Goal: Information Seeking & Learning: Learn about a topic

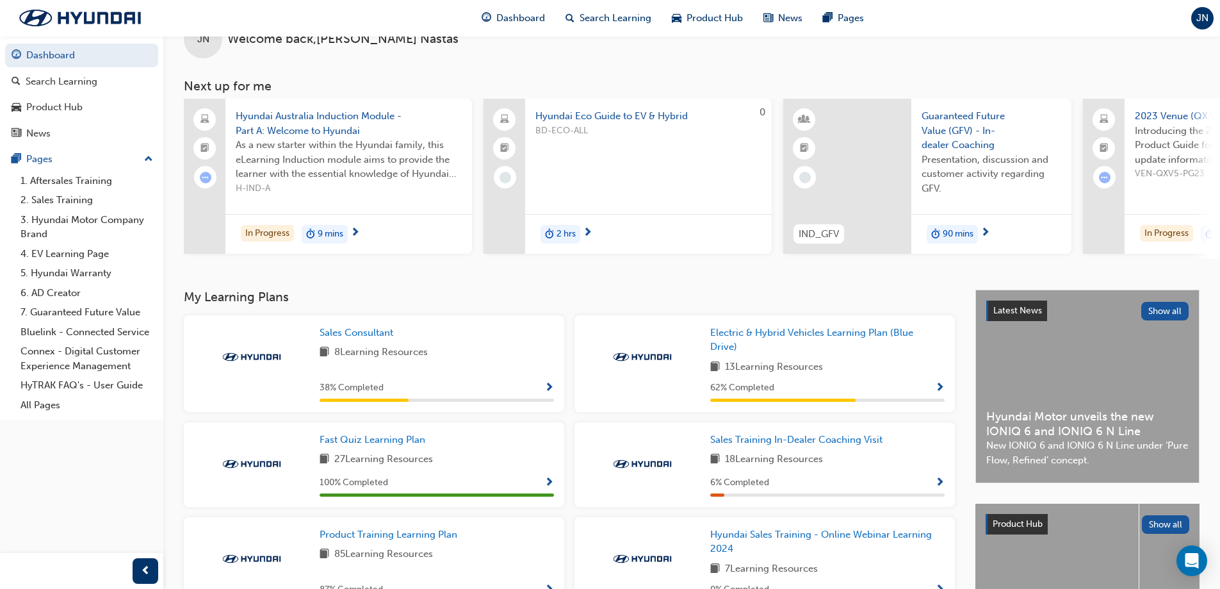
scroll to position [64, 0]
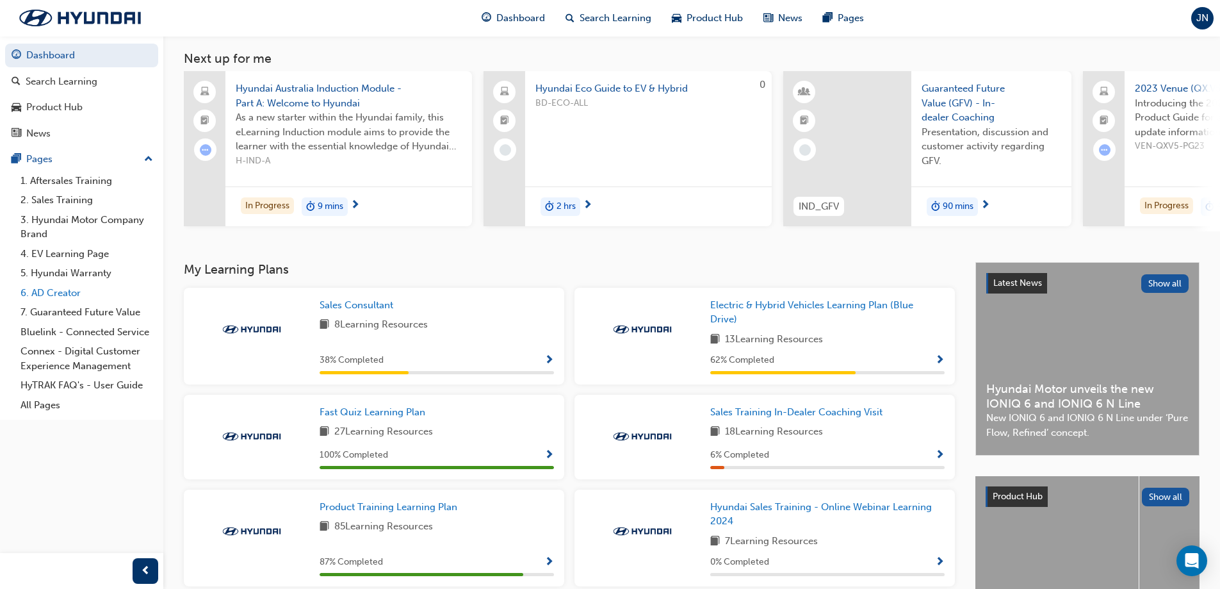
click at [59, 295] on link "6. AD Creator" at bounding box center [86, 293] width 143 height 20
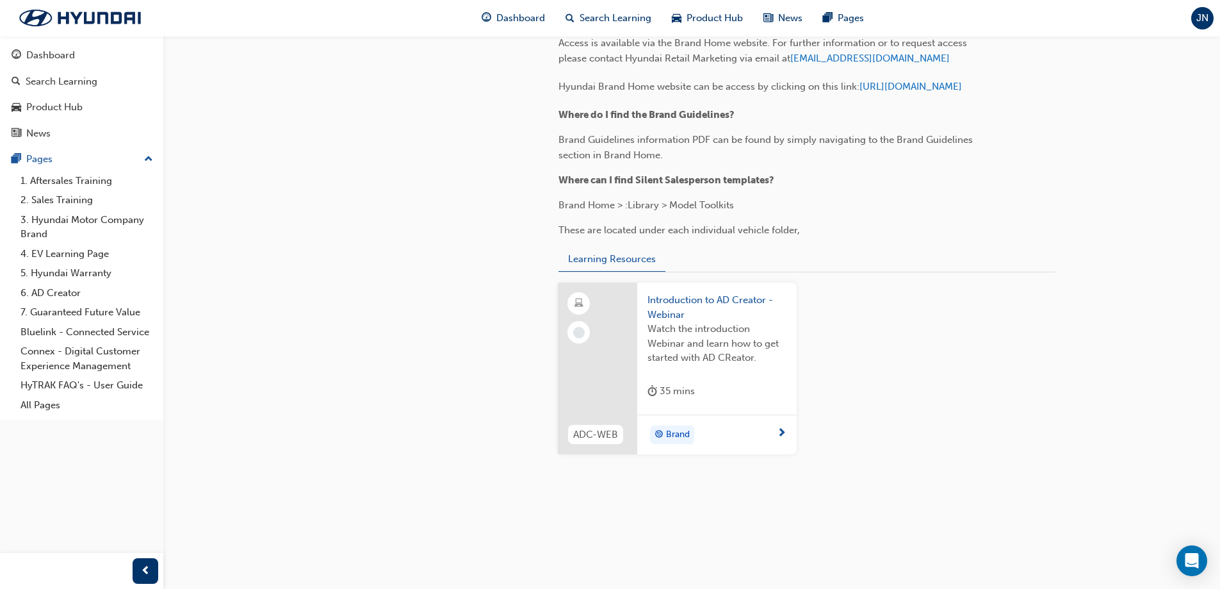
scroll to position [1786, 0]
click at [69, 329] on link "Bluelink - Connected Service" at bounding box center [86, 332] width 143 height 20
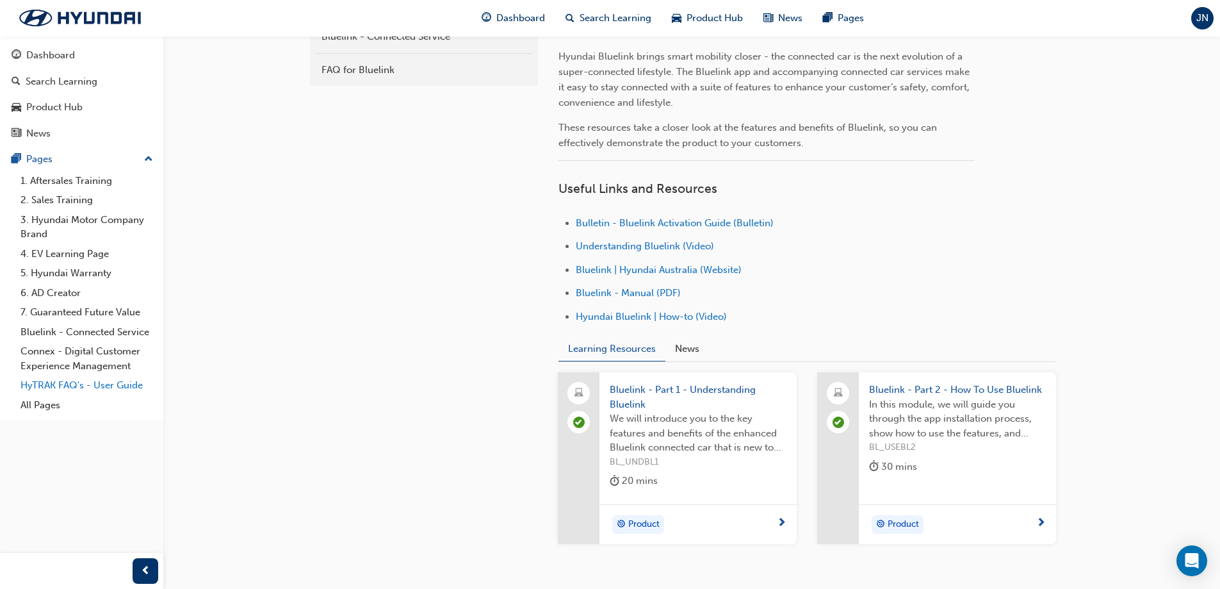
scroll to position [320, 0]
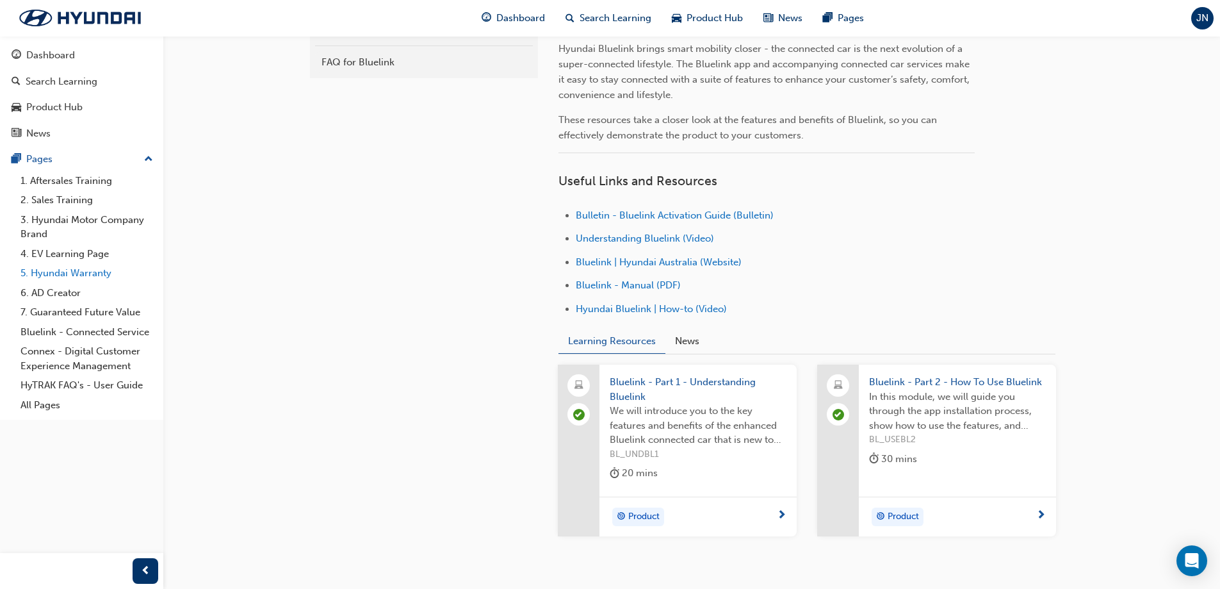
click at [73, 275] on link "5. Hyundai Warranty" at bounding box center [86, 273] width 143 height 20
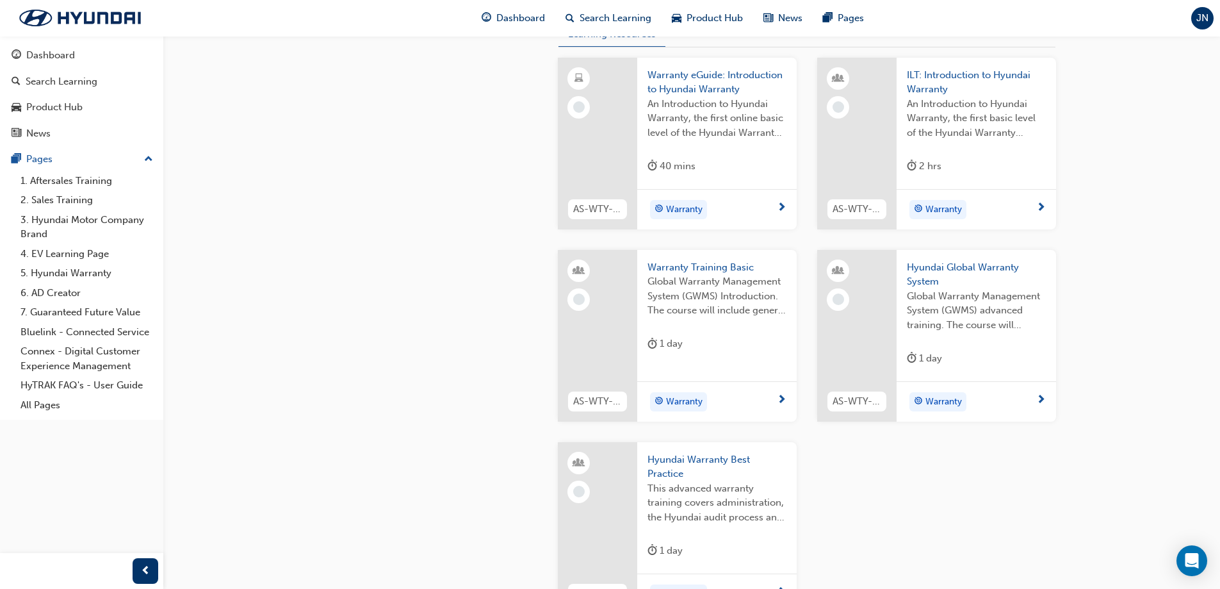
scroll to position [256, 0]
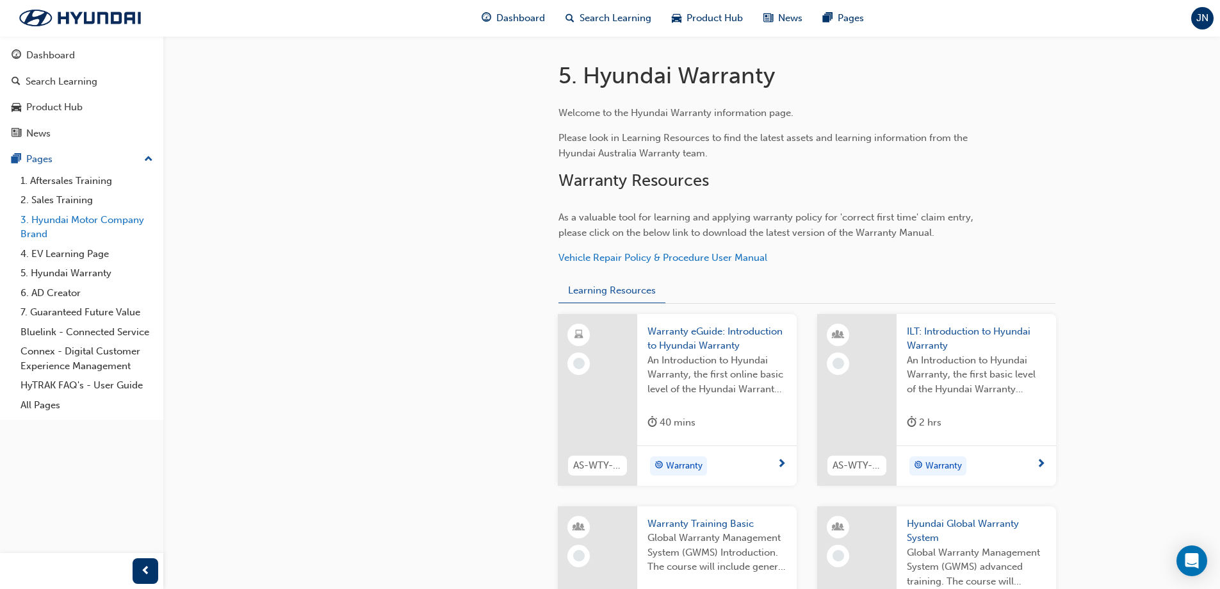
click at [75, 220] on link "3. Hyundai Motor Company Brand" at bounding box center [86, 227] width 143 height 34
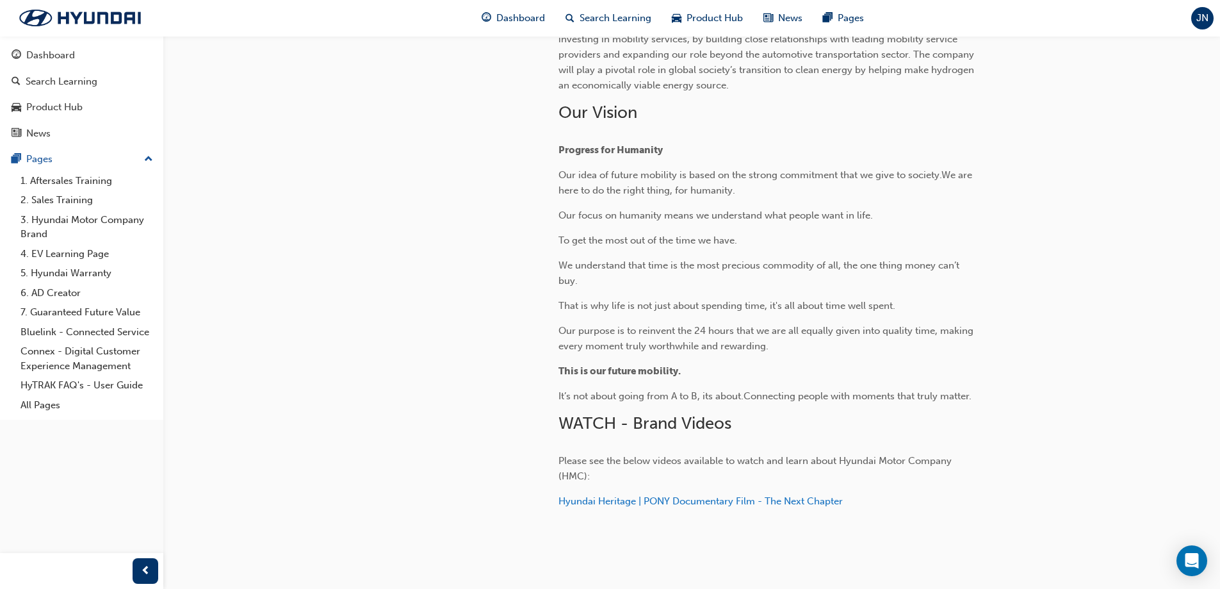
scroll to position [431, 0]
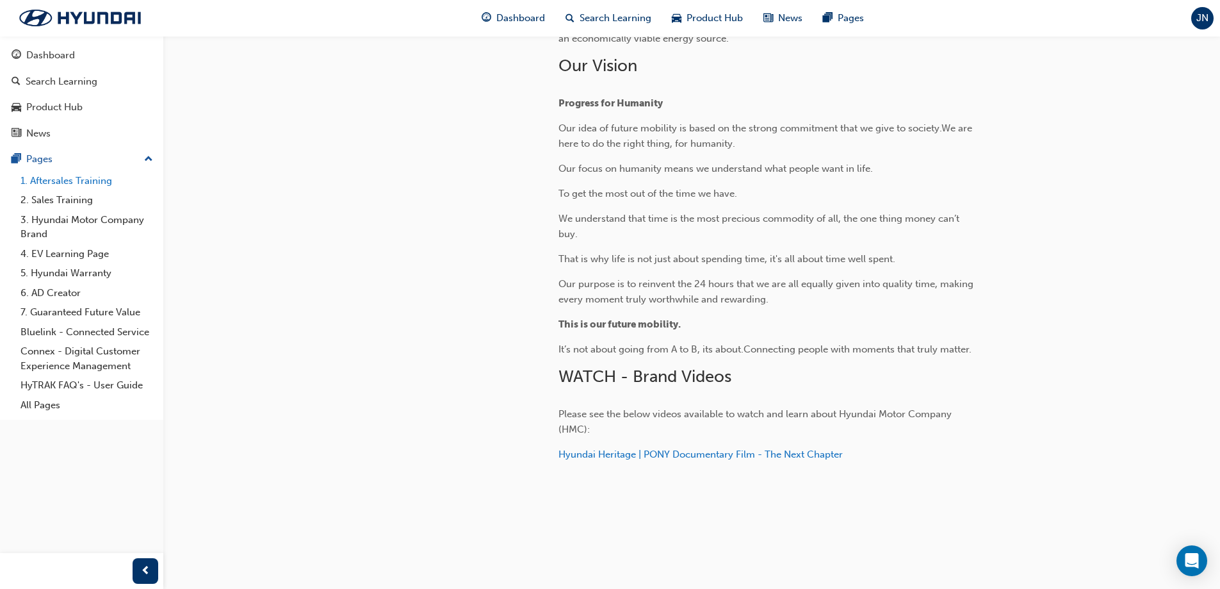
click at [99, 179] on link "1. Aftersales Training" at bounding box center [86, 181] width 143 height 20
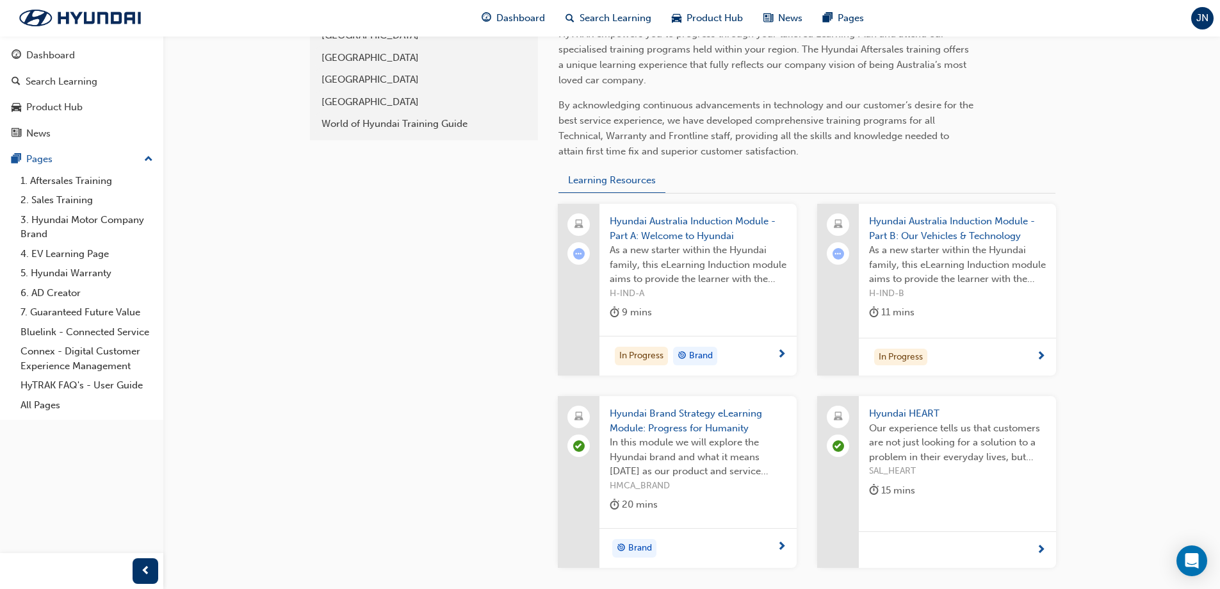
scroll to position [384, 0]
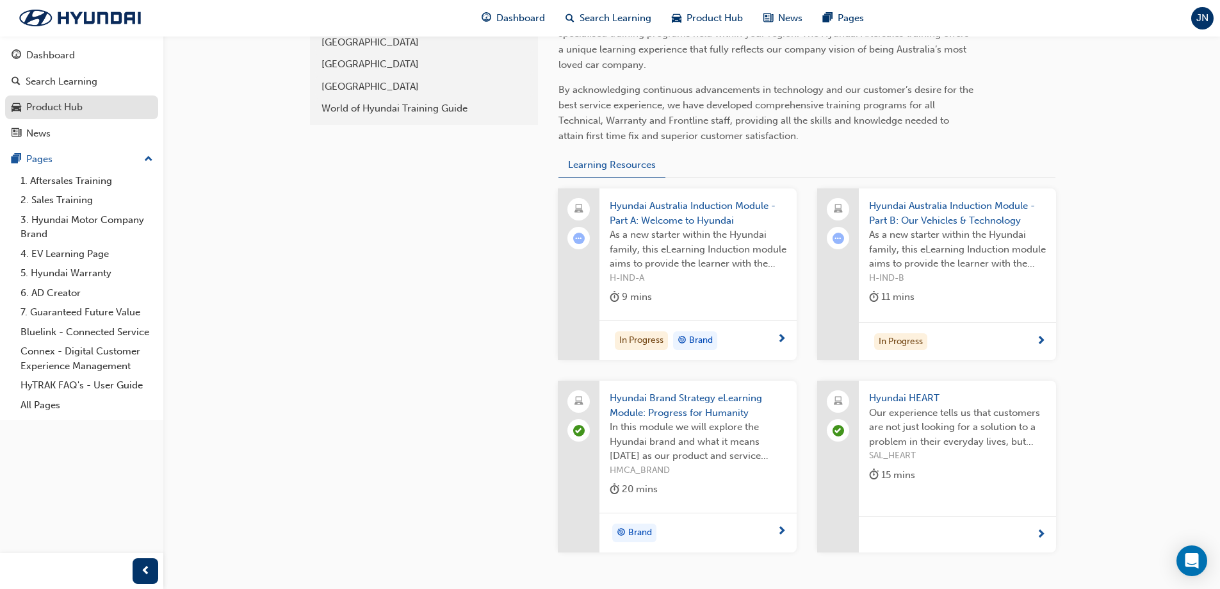
click at [99, 105] on div "Product Hub" at bounding box center [82, 107] width 140 height 16
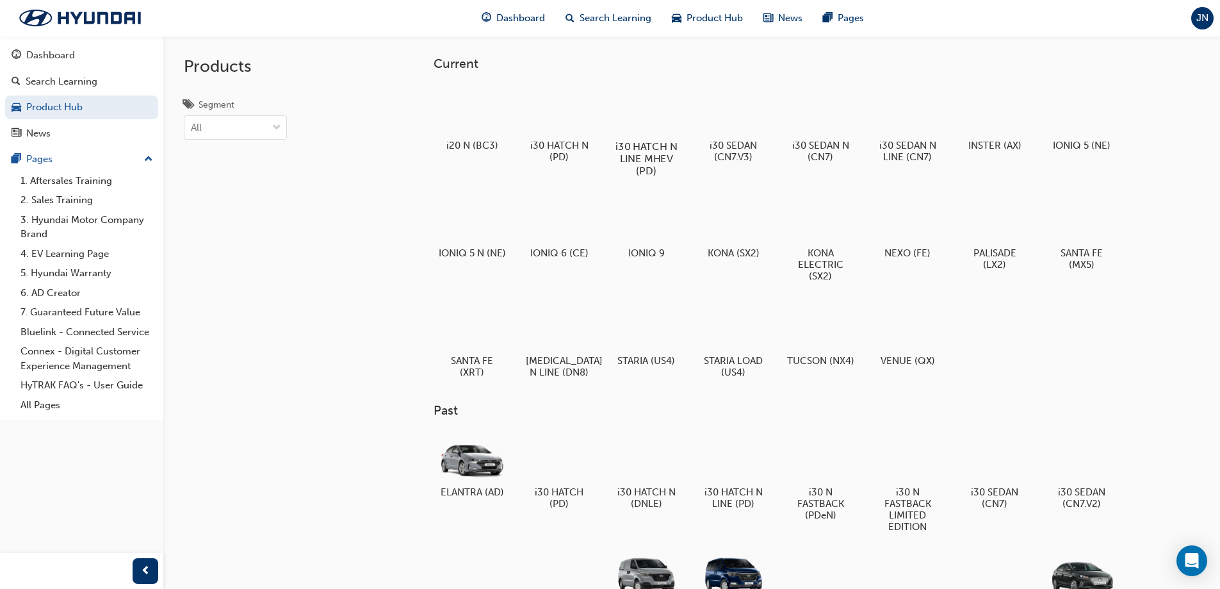
click at [670, 118] on div at bounding box center [645, 109] width 71 height 51
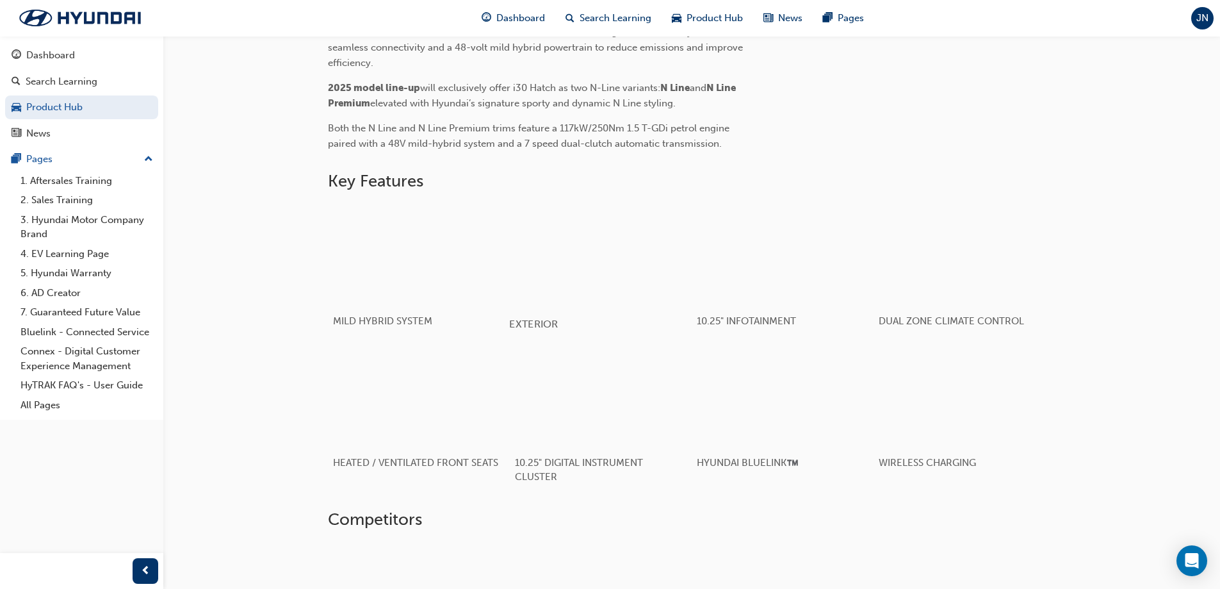
scroll to position [512, 0]
click at [437, 300] on div "button" at bounding box center [418, 252] width 183 height 102
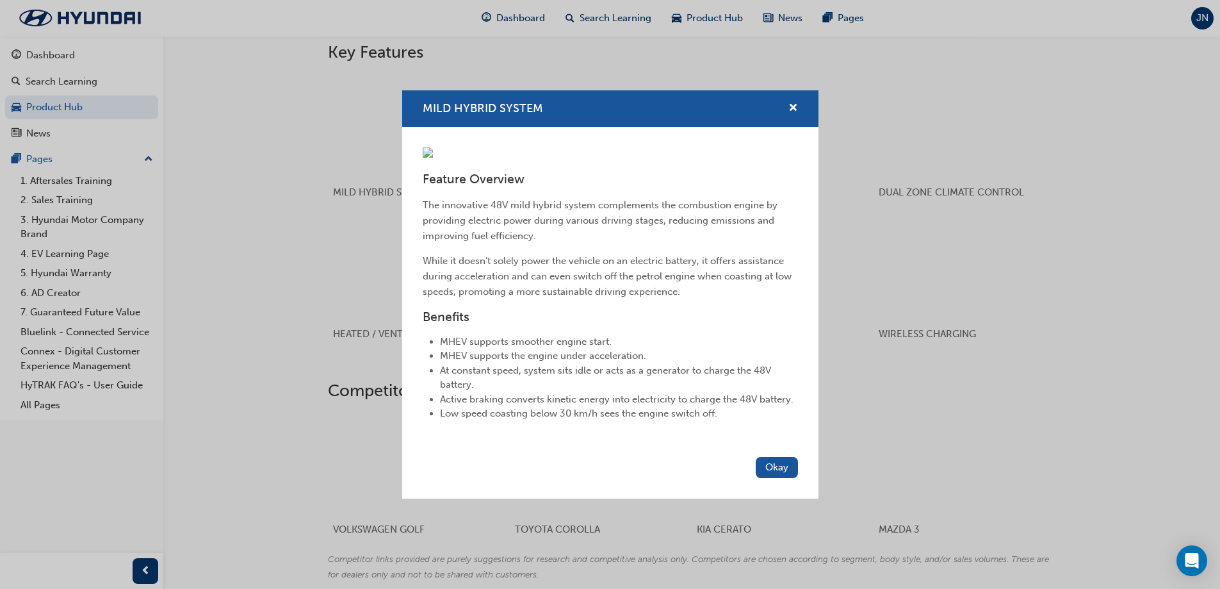
scroll to position [640, 0]
click at [295, 335] on div "MILD HYBRID SYSTEM Feature Overview The innovative 48V mild hybrid system compl…" at bounding box center [610, 294] width 1220 height 589
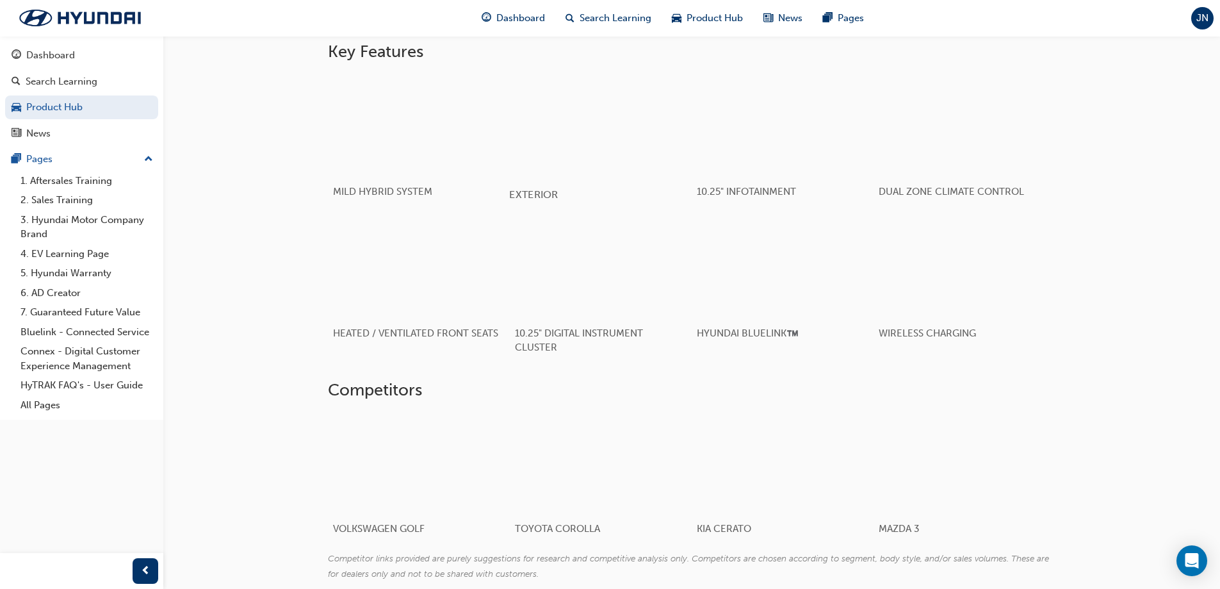
click at [616, 169] on div "button" at bounding box center [600, 124] width 183 height 102
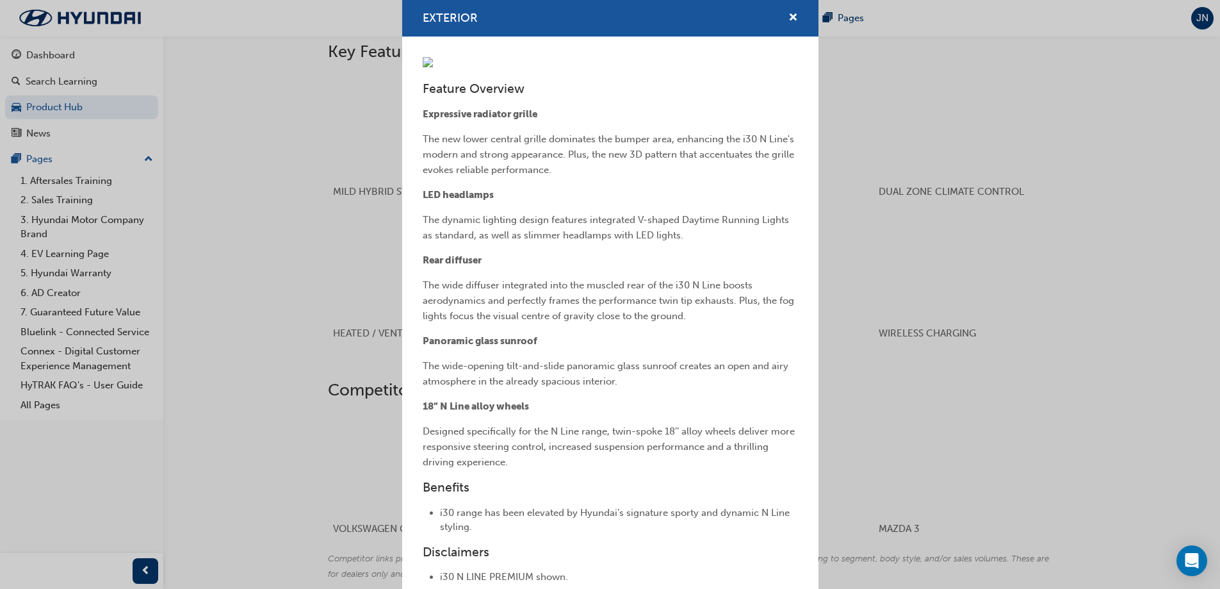
click at [321, 261] on div "EXTERIOR Feature Overview Expressive radiator grille The new lower central gril…" at bounding box center [610, 294] width 1220 height 589
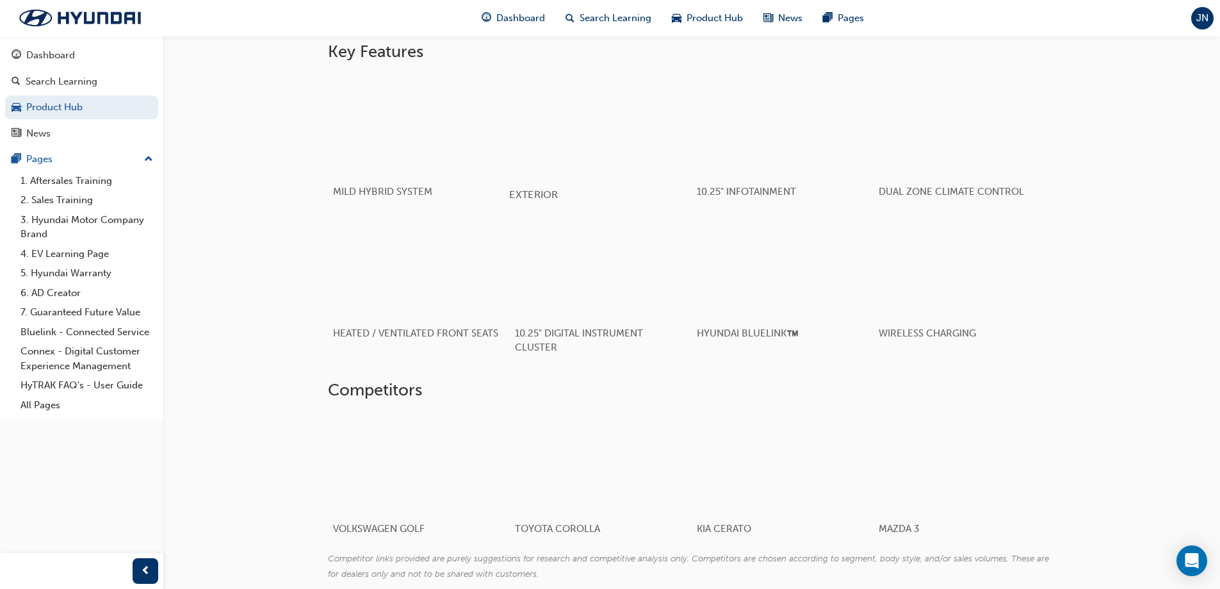
click at [609, 147] on div "button" at bounding box center [600, 124] width 183 height 102
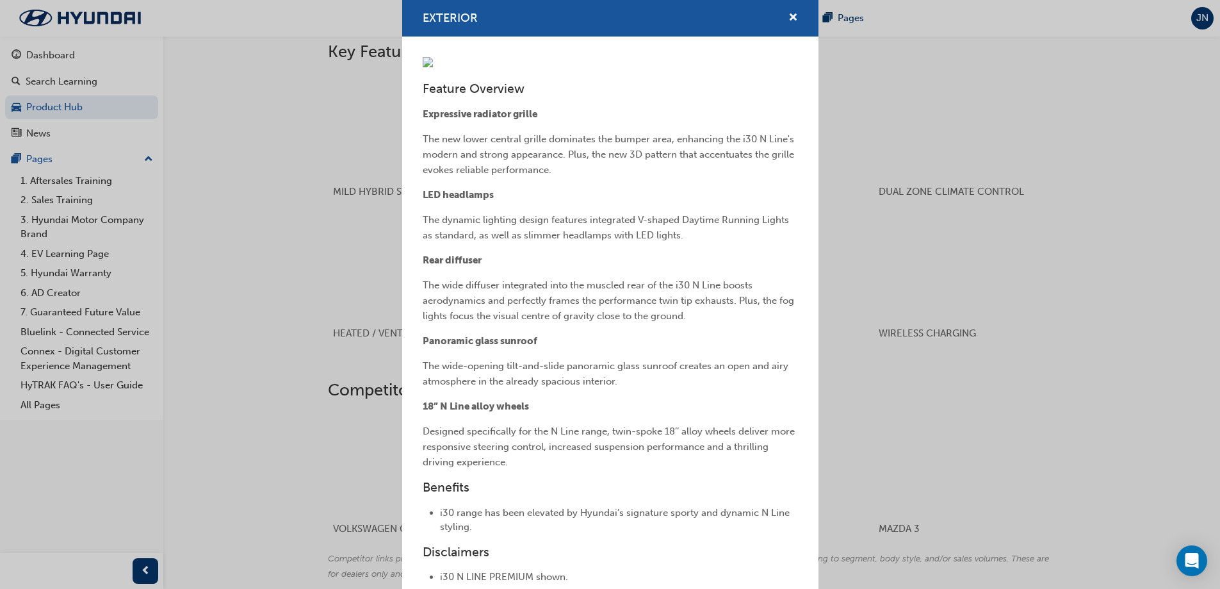
click at [217, 232] on div "EXTERIOR Feature Overview Expressive radiator grille The new lower central gril…" at bounding box center [610, 294] width 1220 height 589
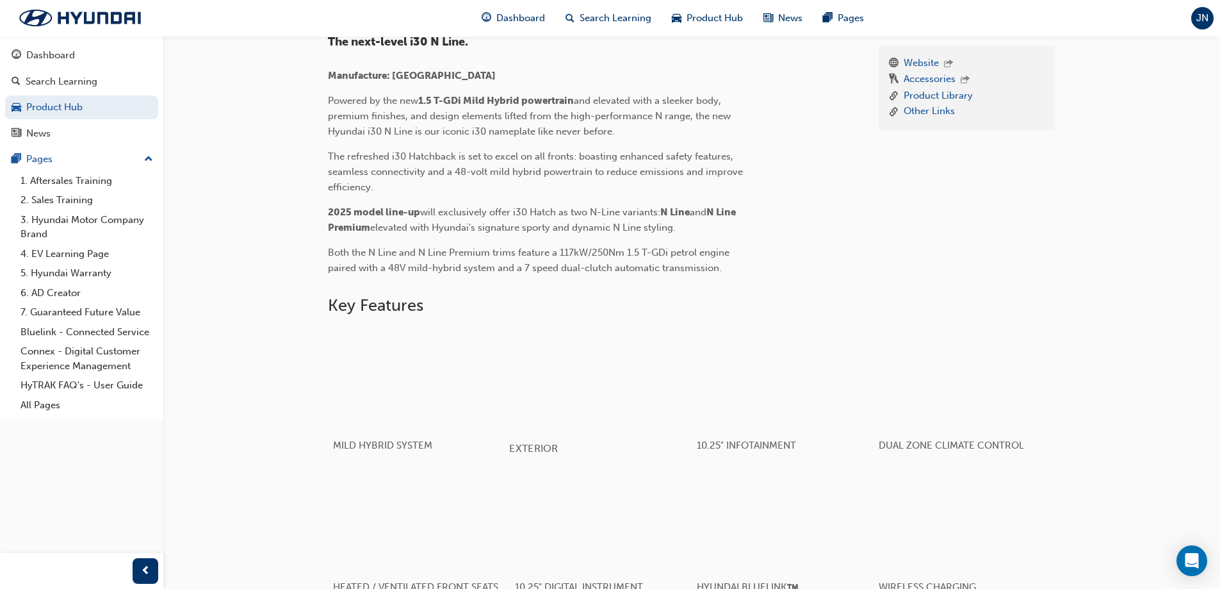
scroll to position [384, 0]
click at [932, 114] on link "Other Links" at bounding box center [929, 114] width 51 height 16
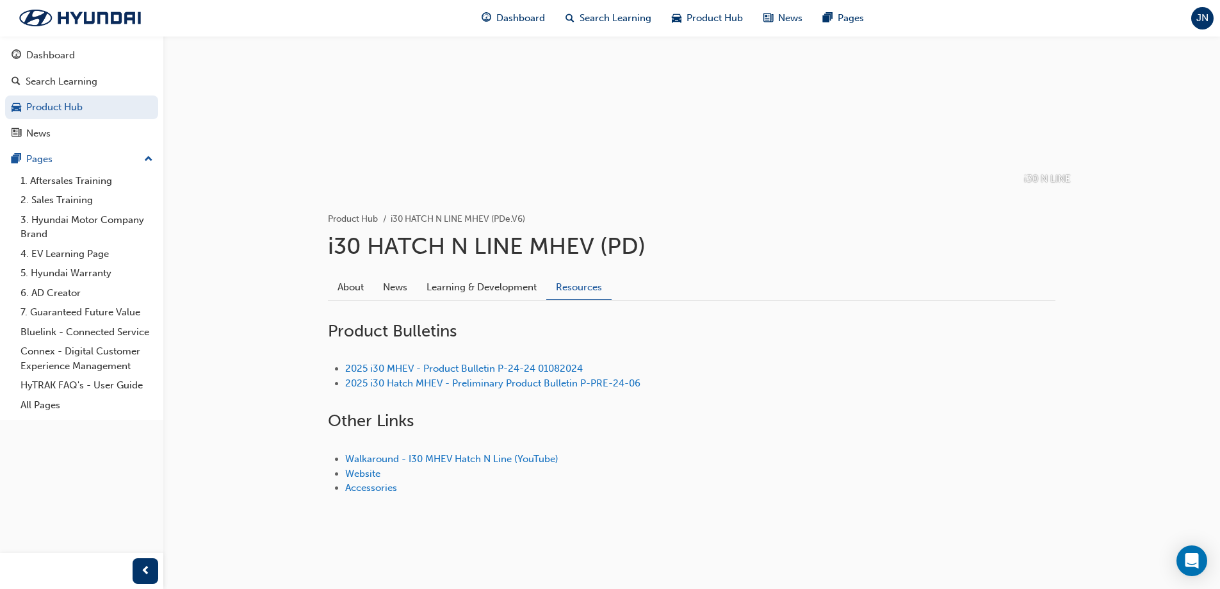
scroll to position [101, 0]
click at [483, 386] on link "2025 i30 Hatch MHEV - Preliminary Product Bulletin P-PRE-24-06" at bounding box center [492, 383] width 295 height 12
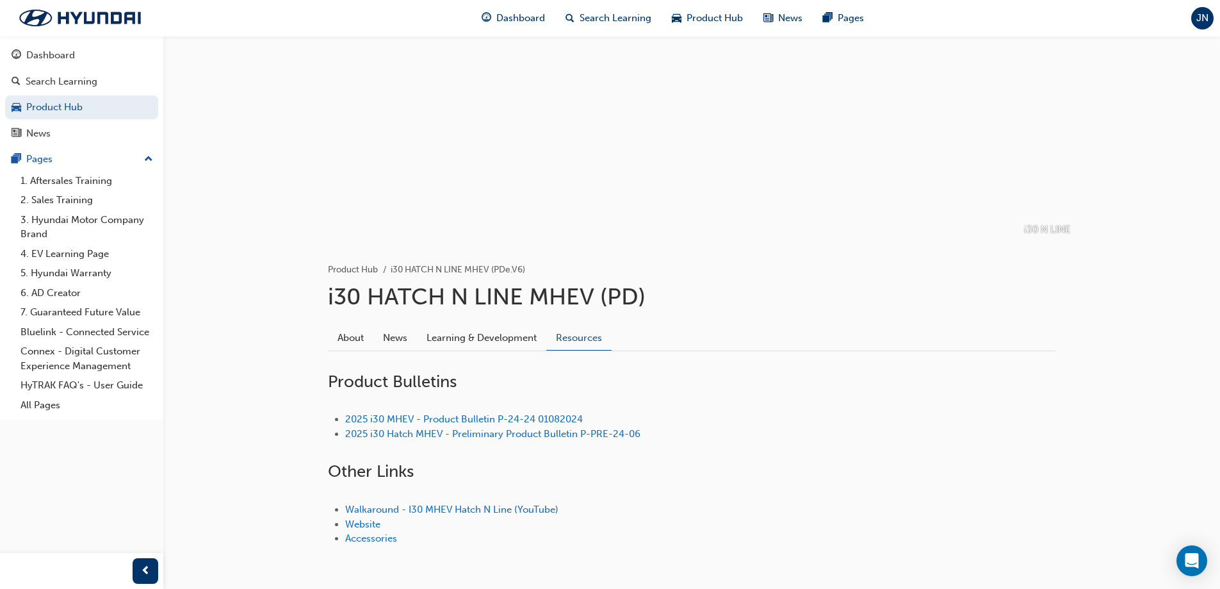
scroll to position [101, 0]
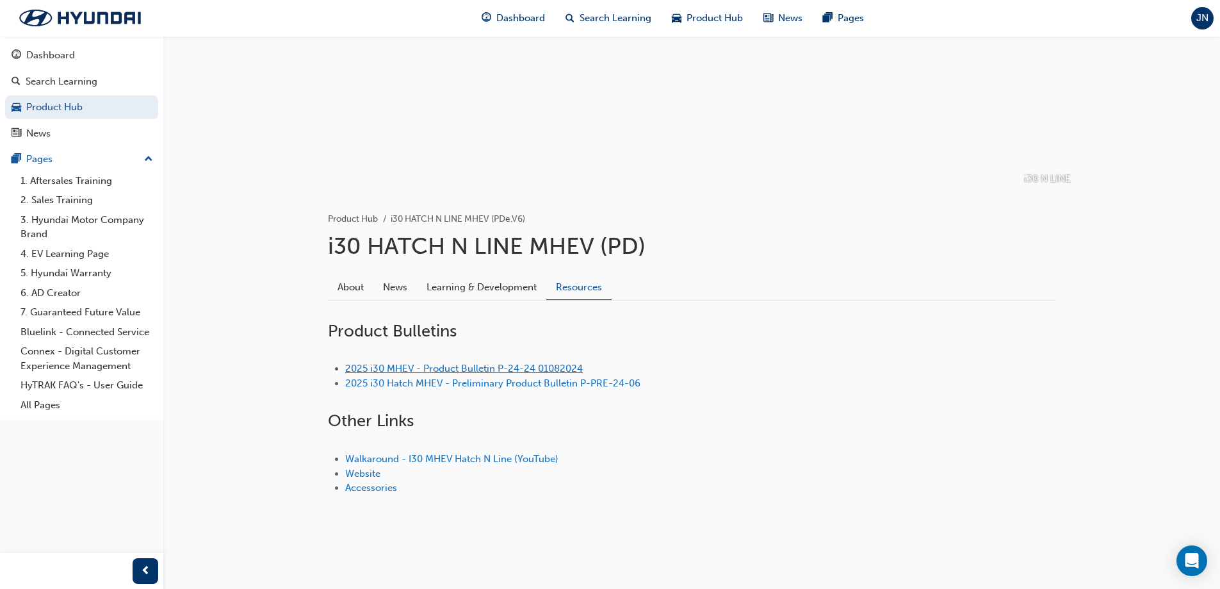
click at [434, 370] on link "2025 i30 MHEV - Product Bulletin P-24-24 01082024" at bounding box center [464, 369] width 238 height 12
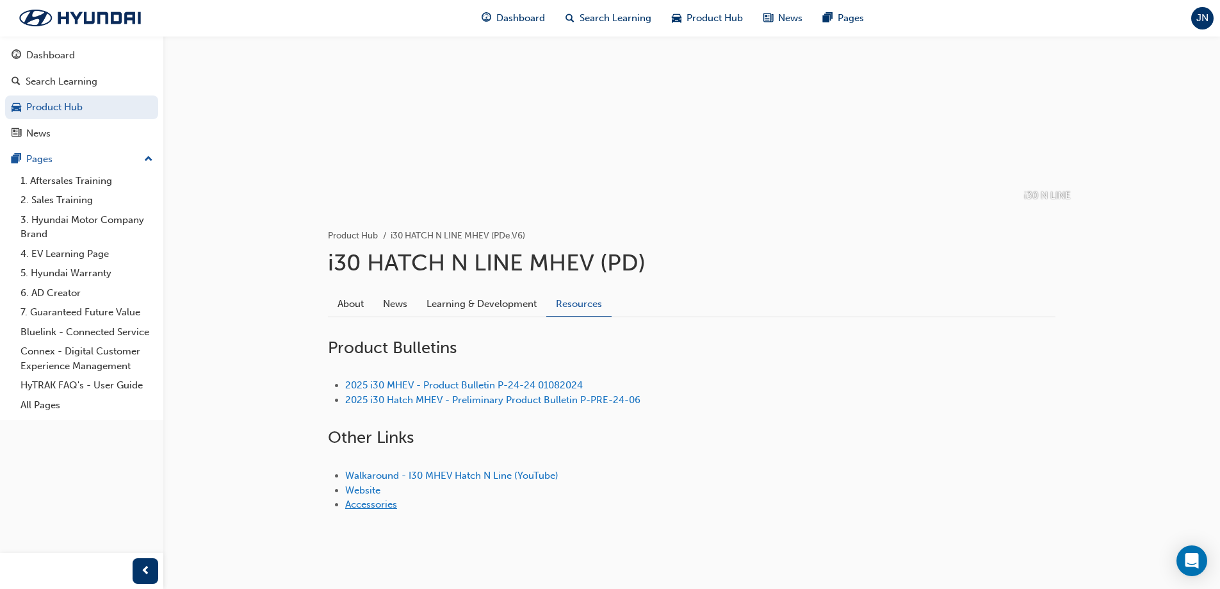
scroll to position [101, 0]
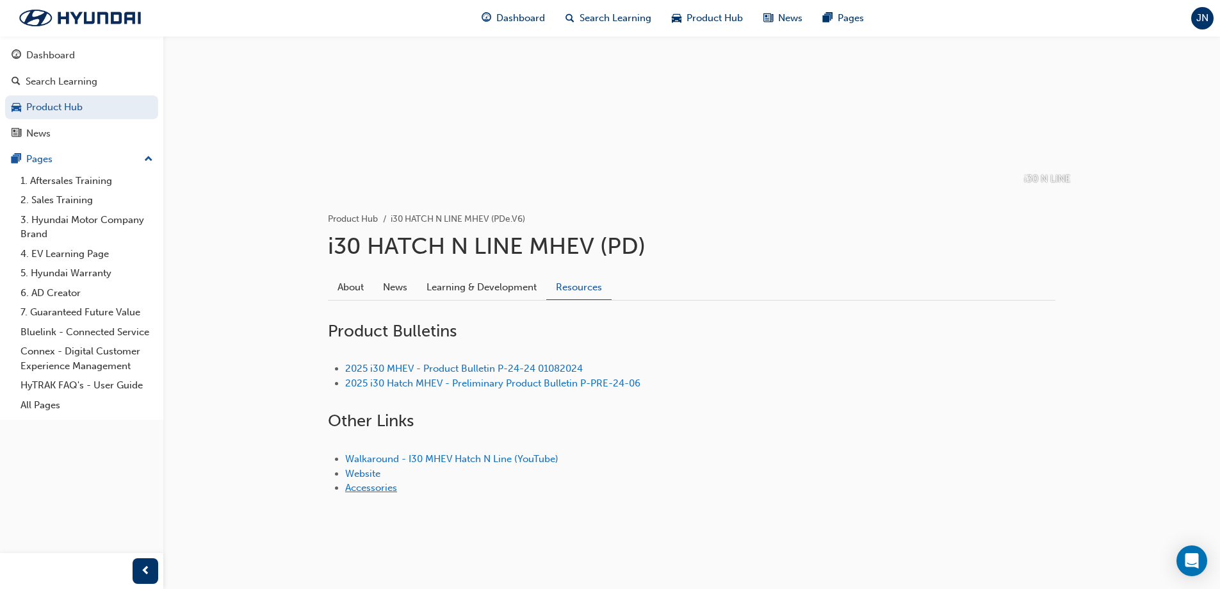
click at [358, 483] on link "Accessories" at bounding box center [371, 488] width 52 height 12
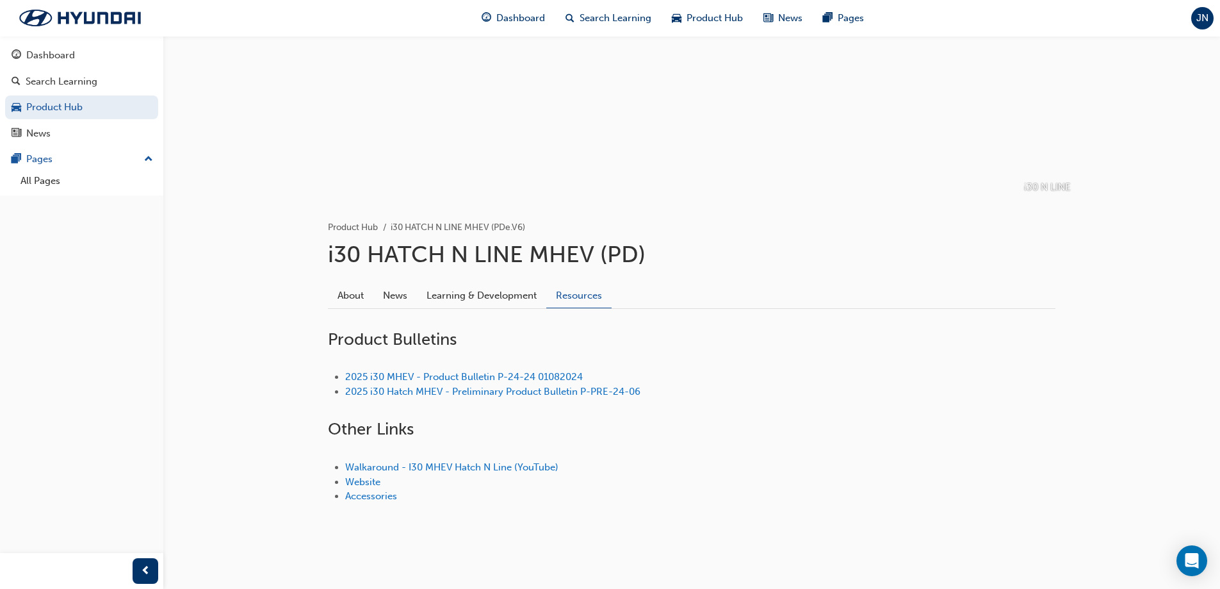
scroll to position [101, 0]
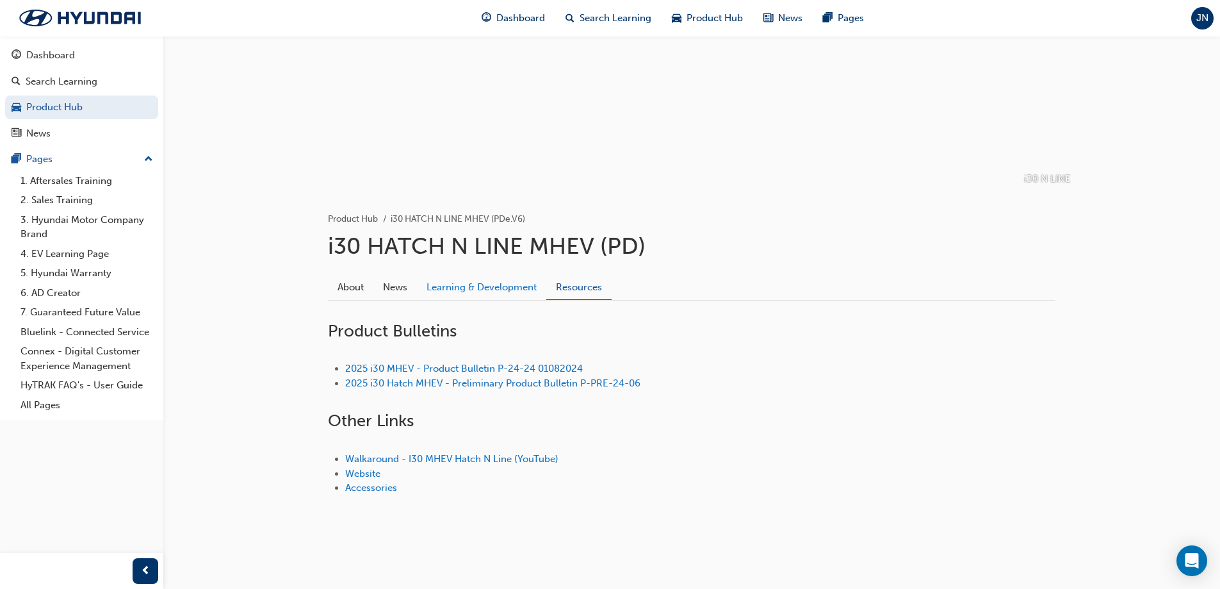
click at [484, 285] on link "Learning & Development" at bounding box center [481, 287] width 129 height 24
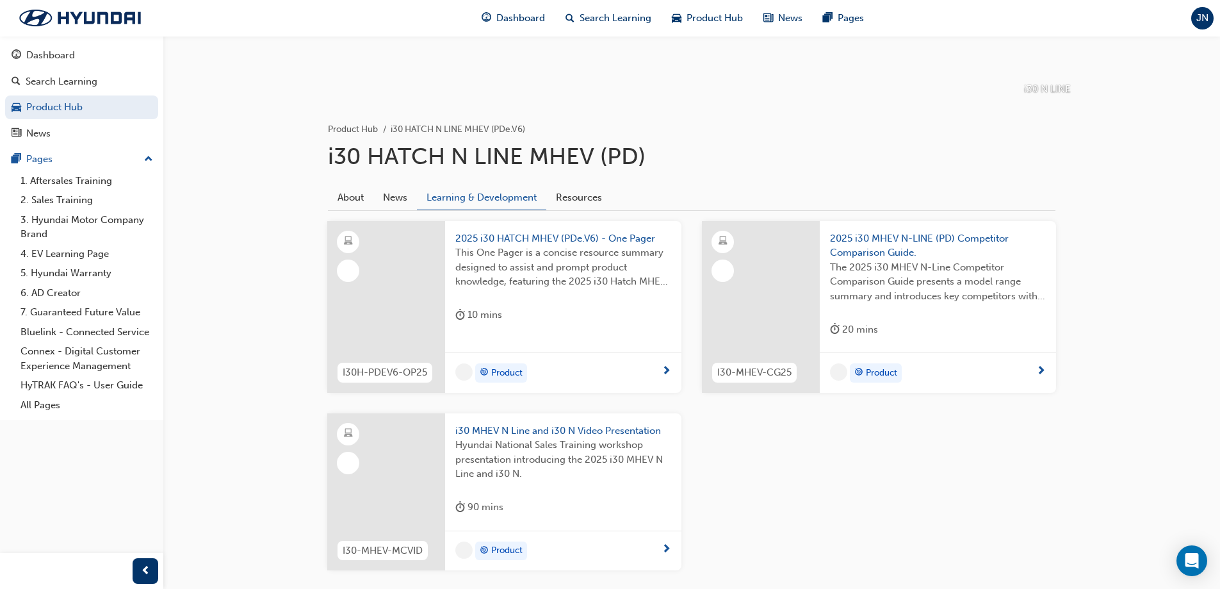
scroll to position [192, 0]
click at [393, 197] on link "News" at bounding box center [395, 196] width 44 height 24
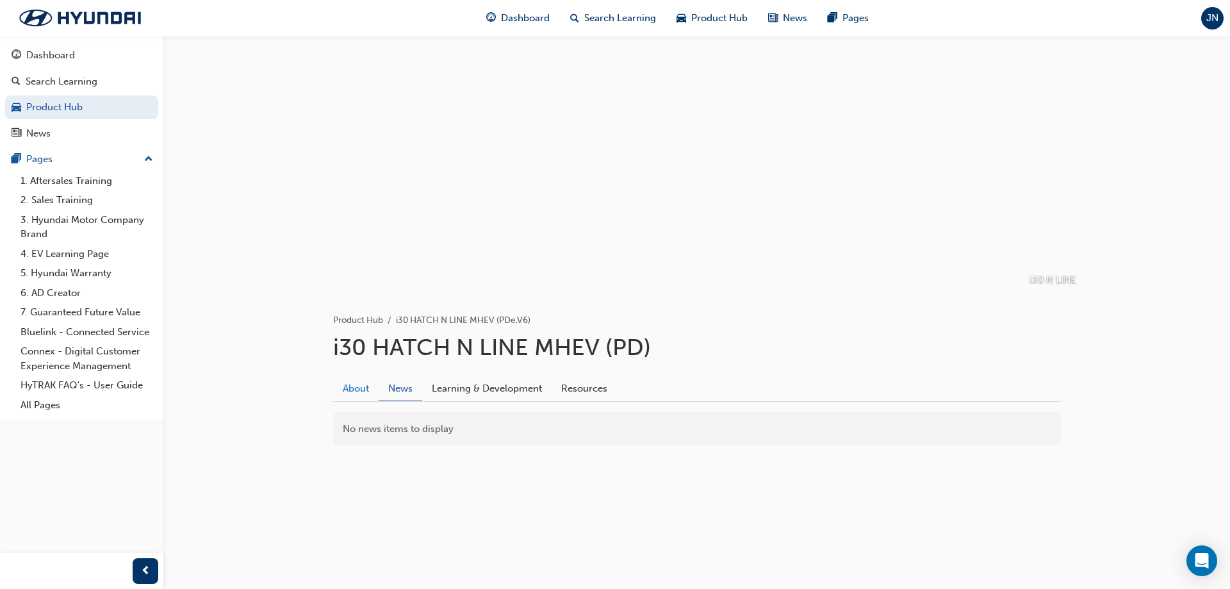
click at [368, 396] on link "About" at bounding box center [355, 388] width 45 height 24
